Goal: Use online tool/utility: Utilize a website feature to perform a specific function

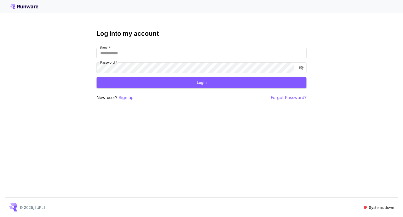
click at [162, 55] on input "Email   *" at bounding box center [202, 53] width 210 height 10
type input "**********"
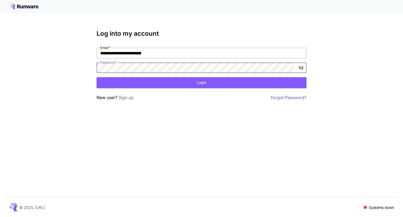
click button "Login" at bounding box center [202, 82] width 210 height 11
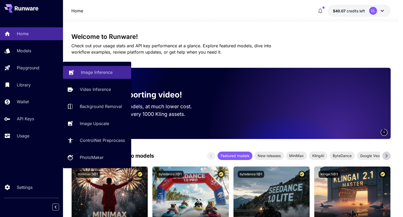
click at [110, 75] on p "Image Inference" at bounding box center [97, 72] width 32 height 6
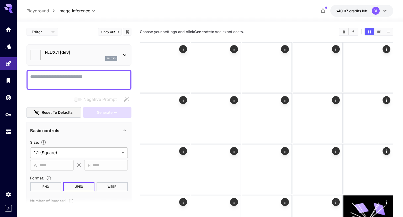
type input "**********"
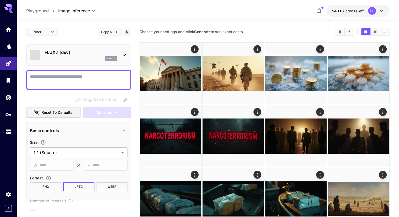
click at [72, 54] on p "FLUX.1 [dev]" at bounding box center [81, 52] width 72 height 6
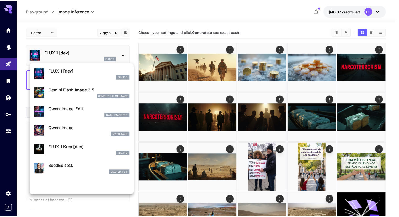
scroll to position [26, 0]
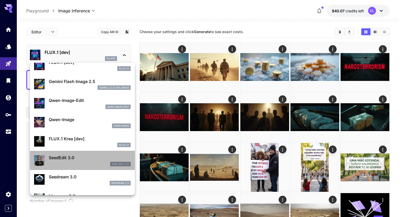
click at [85, 158] on p "SeedEdit 3.0" at bounding box center [90, 157] width 82 height 6
type input "***"
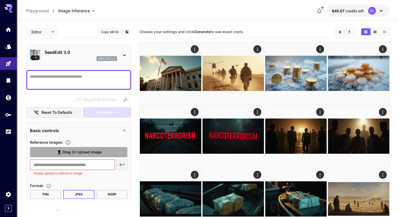
click at [86, 154] on span "Drag or upload image" at bounding box center [81, 152] width 39 height 7
click at [0, 0] on input "Drag or upload image" at bounding box center [0, 0] width 0 height 0
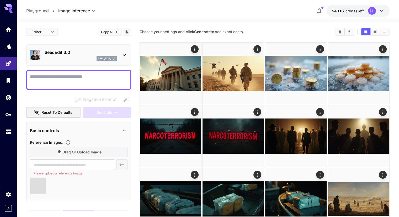
type input "**********"
click at [69, 76] on textarea "Negative Prompt" at bounding box center [79, 79] width 98 height 13
paste textarea "**********"
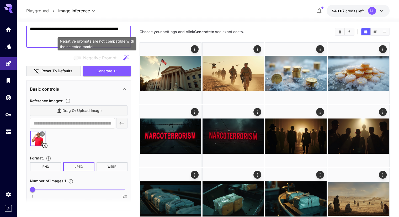
scroll to position [105, 0]
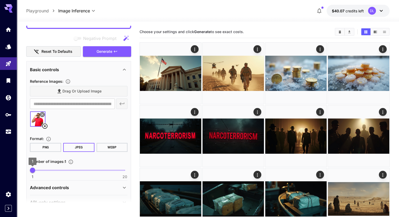
type textarea "**********"
click at [36, 169] on span "2" at bounding box center [37, 169] width 5 height 5
click at [42, 145] on button "PNG" at bounding box center [45, 147] width 31 height 9
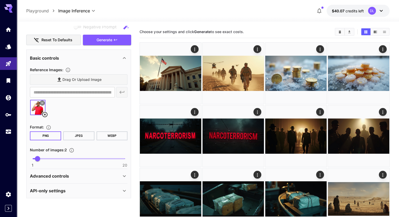
scroll to position [38, 0]
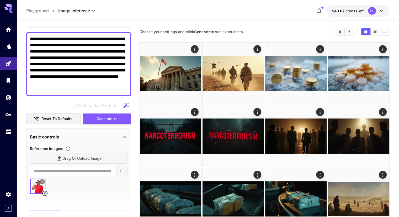
drag, startPoint x: 94, startPoint y: 119, endPoint x: 120, endPoint y: 77, distance: 48.9
click at [94, 119] on button "Generate" at bounding box center [107, 118] width 48 height 11
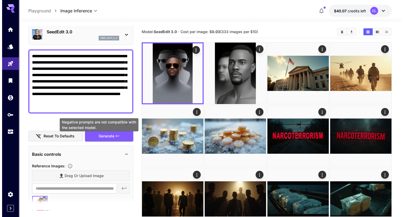
scroll to position [0, 0]
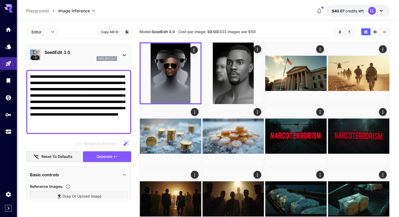
click at [81, 53] on p "SeedEdit 3.0" at bounding box center [81, 52] width 72 height 6
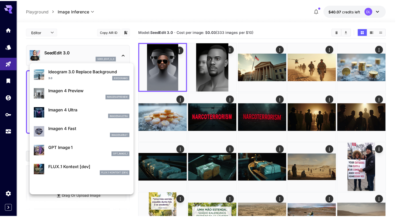
scroll to position [237, 0]
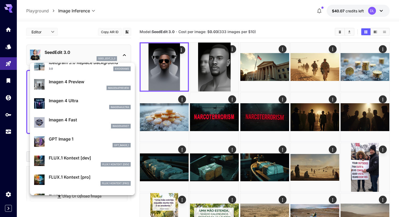
click at [100, 104] on div "Imagen 4 Ultra imagen4ultra" at bounding box center [90, 103] width 82 height 12
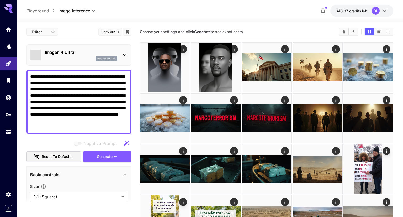
type input "*"
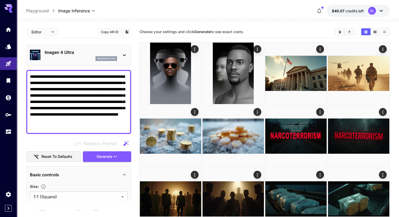
click at [97, 62] on div "Imagen 4 Ultra imagen4ultra" at bounding box center [79, 55] width 98 height 16
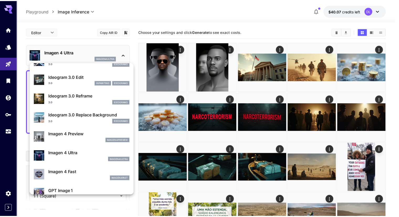
scroll to position [237, 0]
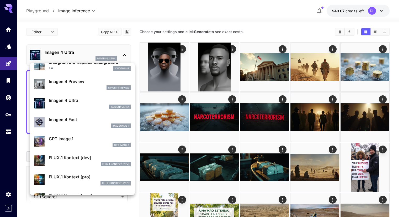
click at [100, 87] on div "imagen4preview" at bounding box center [90, 87] width 82 height 5
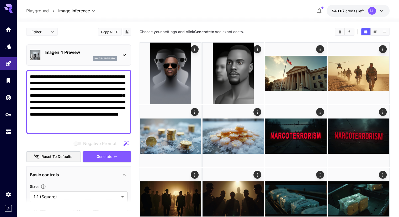
click at [89, 61] on div "Imagen 4 Preview imagen4preview" at bounding box center [79, 55] width 98 height 16
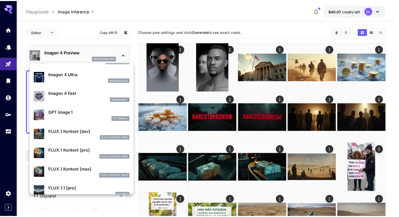
scroll to position [290, 0]
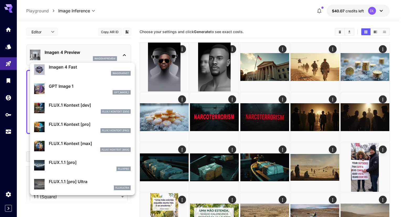
click at [96, 129] on div "FLUX.1 Kontext [pro]" at bounding box center [90, 130] width 82 height 5
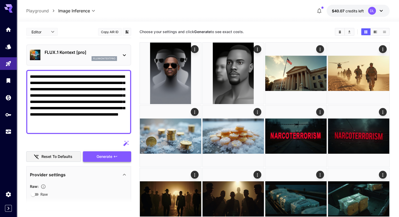
click at [98, 158] on span "Generate" at bounding box center [105, 156] width 16 height 7
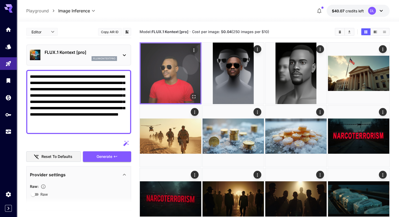
click at [165, 83] on img at bounding box center [171, 73] width 60 height 60
click at [190, 93] on div "Open in fullscreen" at bounding box center [194, 97] width 8 height 8
click at [192, 95] on icon "Open in fullscreen" at bounding box center [193, 96] width 3 height 3
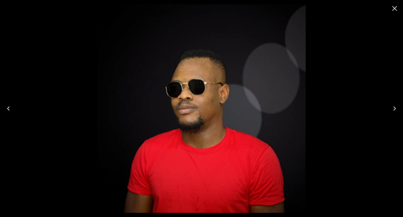
click at [396, 9] on icon "Close" at bounding box center [394, 8] width 8 height 8
